Goal: Entertainment & Leisure: Consume media (video, audio)

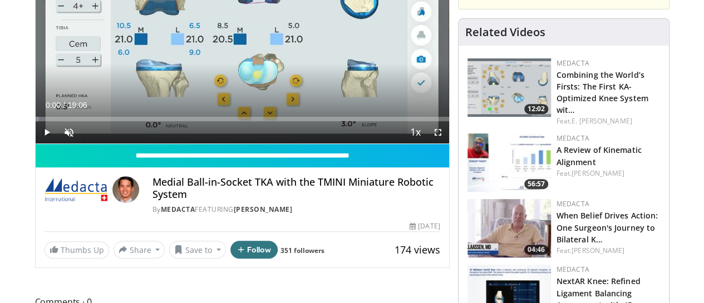
scroll to position [171, 0]
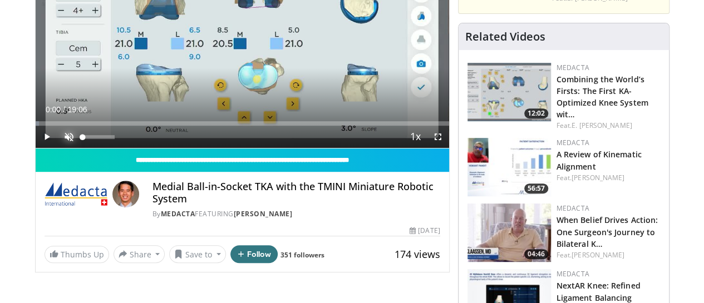
click at [58, 148] on span "Video Player" at bounding box center [69, 137] width 22 height 22
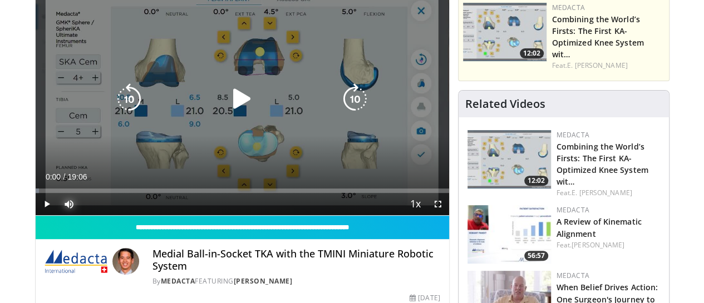
scroll to position [101, 0]
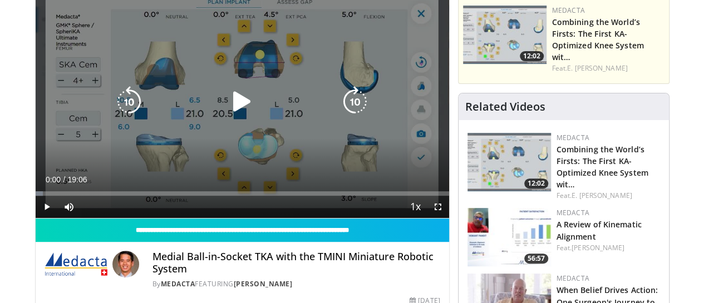
click at [232, 110] on icon "Video Player" at bounding box center [241, 101] width 31 height 31
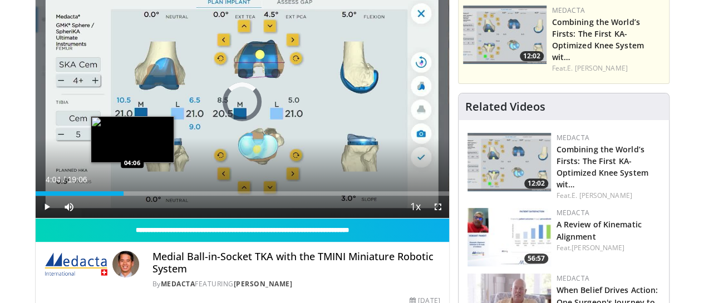
click at [103, 196] on div "Loaded : 2.62% 00:05 04:06" at bounding box center [242, 190] width 413 height 11
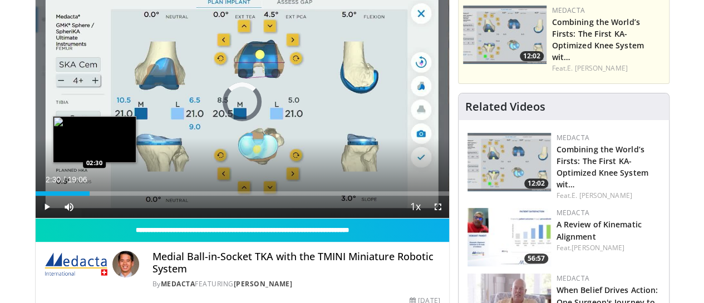
click at [66, 196] on div "Loaded : 0.00% 02:30 02:30" at bounding box center [242, 193] width 413 height 4
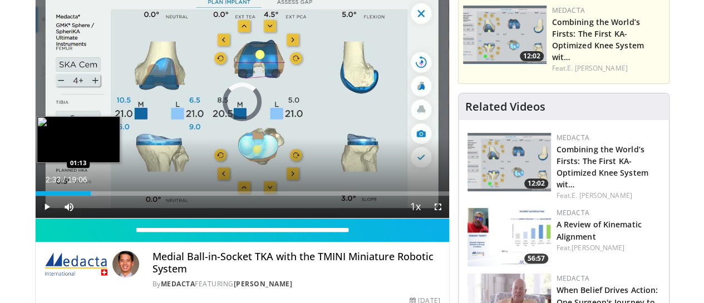
click at [36, 196] on div "02:33" at bounding box center [63, 193] width 55 height 4
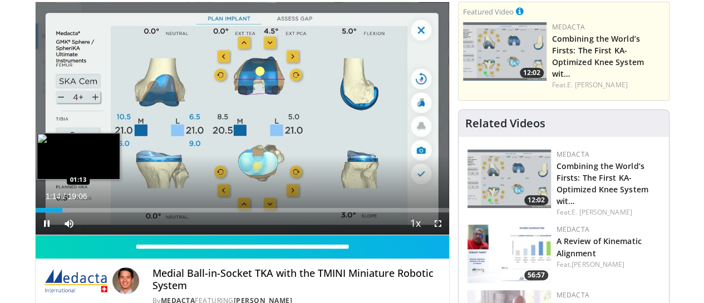
scroll to position [75, 0]
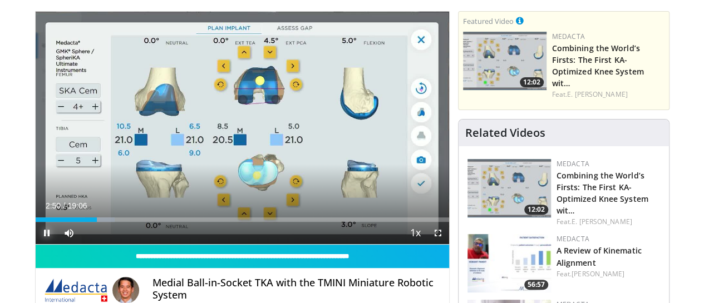
click at [36, 244] on span "Video Player" at bounding box center [47, 233] width 22 height 22
